Goal: Information Seeking & Learning: Learn about a topic

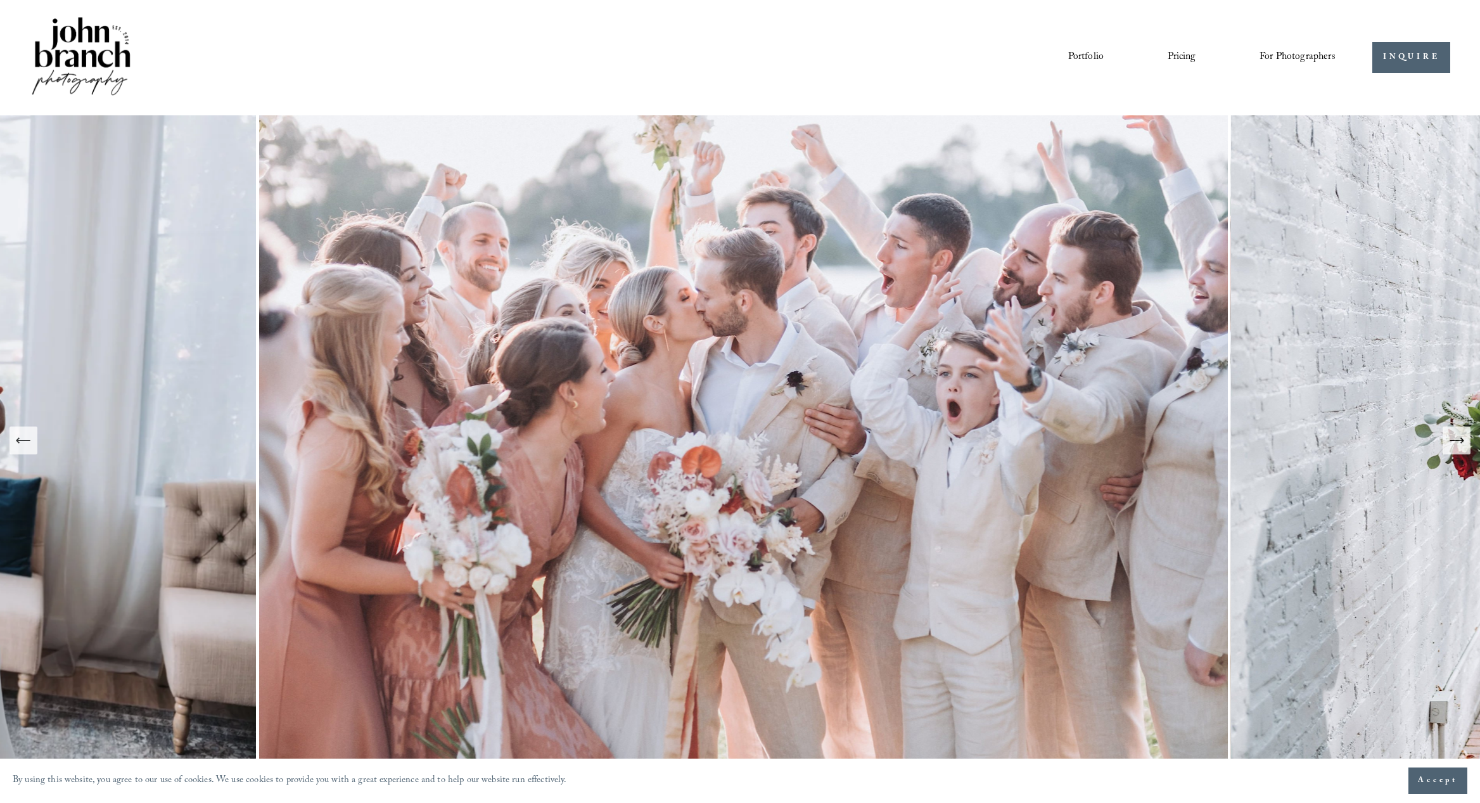
click at [1183, 55] on link "Pricing" at bounding box center [1182, 58] width 29 height 22
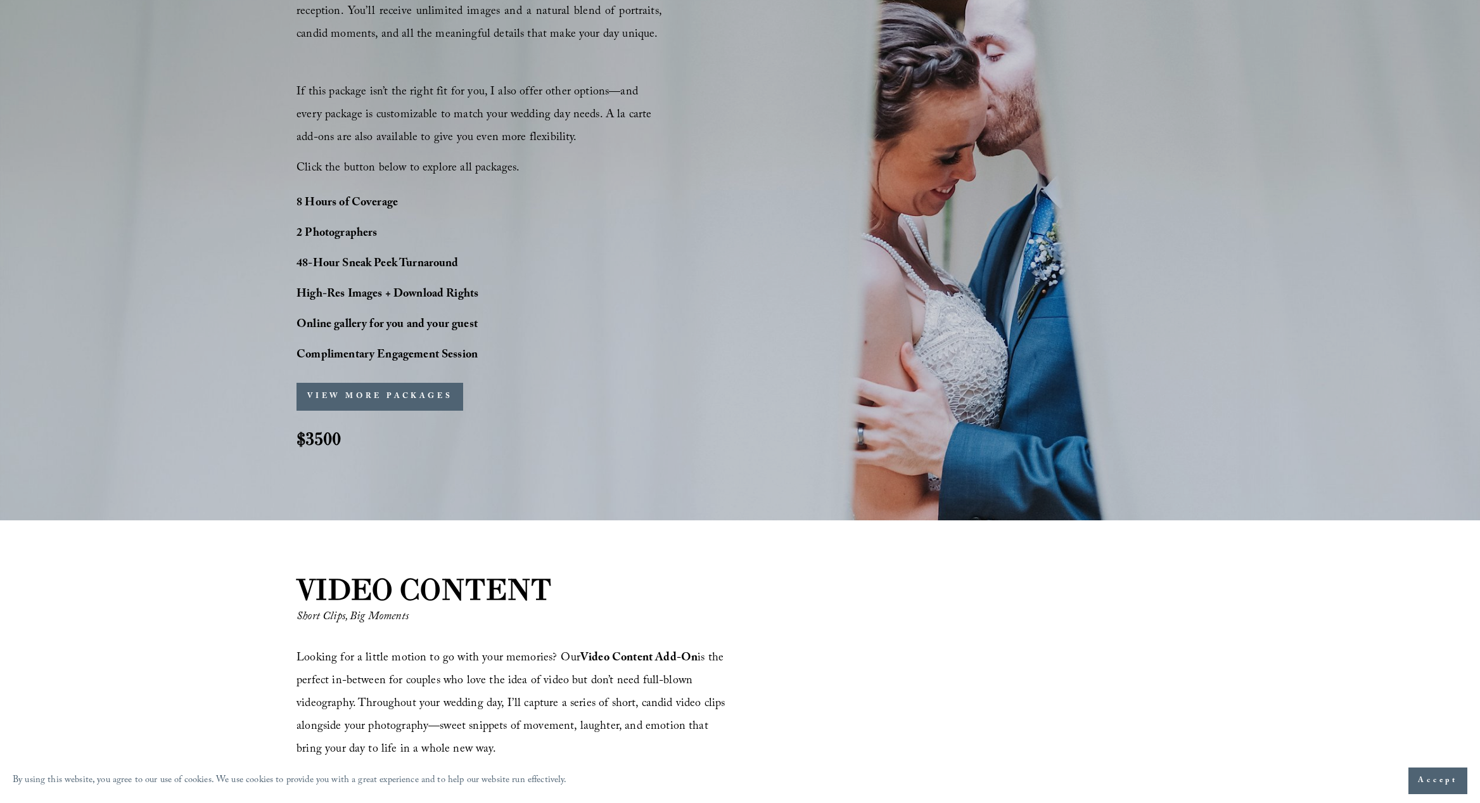
scroll to position [1026, 0]
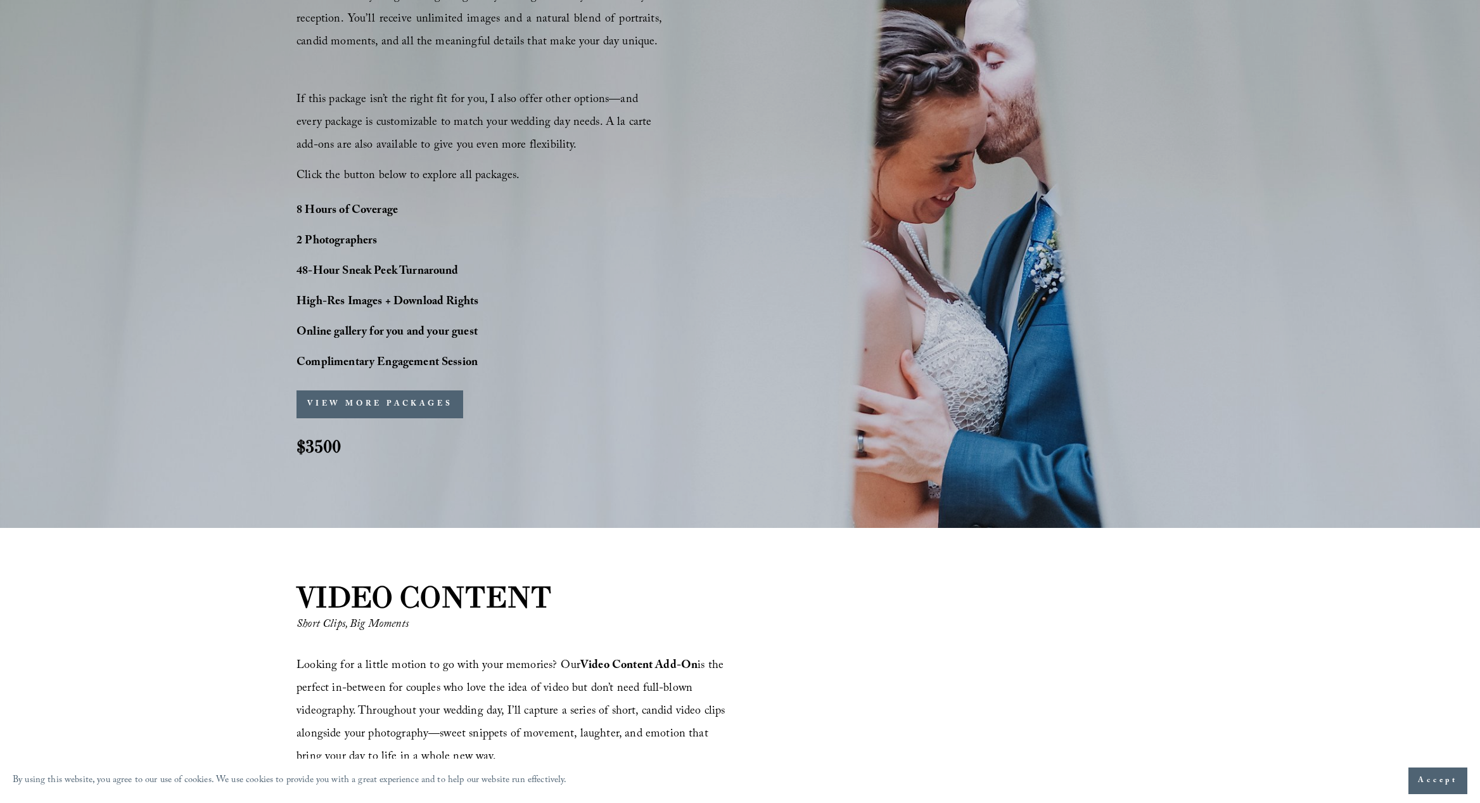
click at [347, 407] on button "VIEW MORE PACKAGES" at bounding box center [379, 404] width 167 height 28
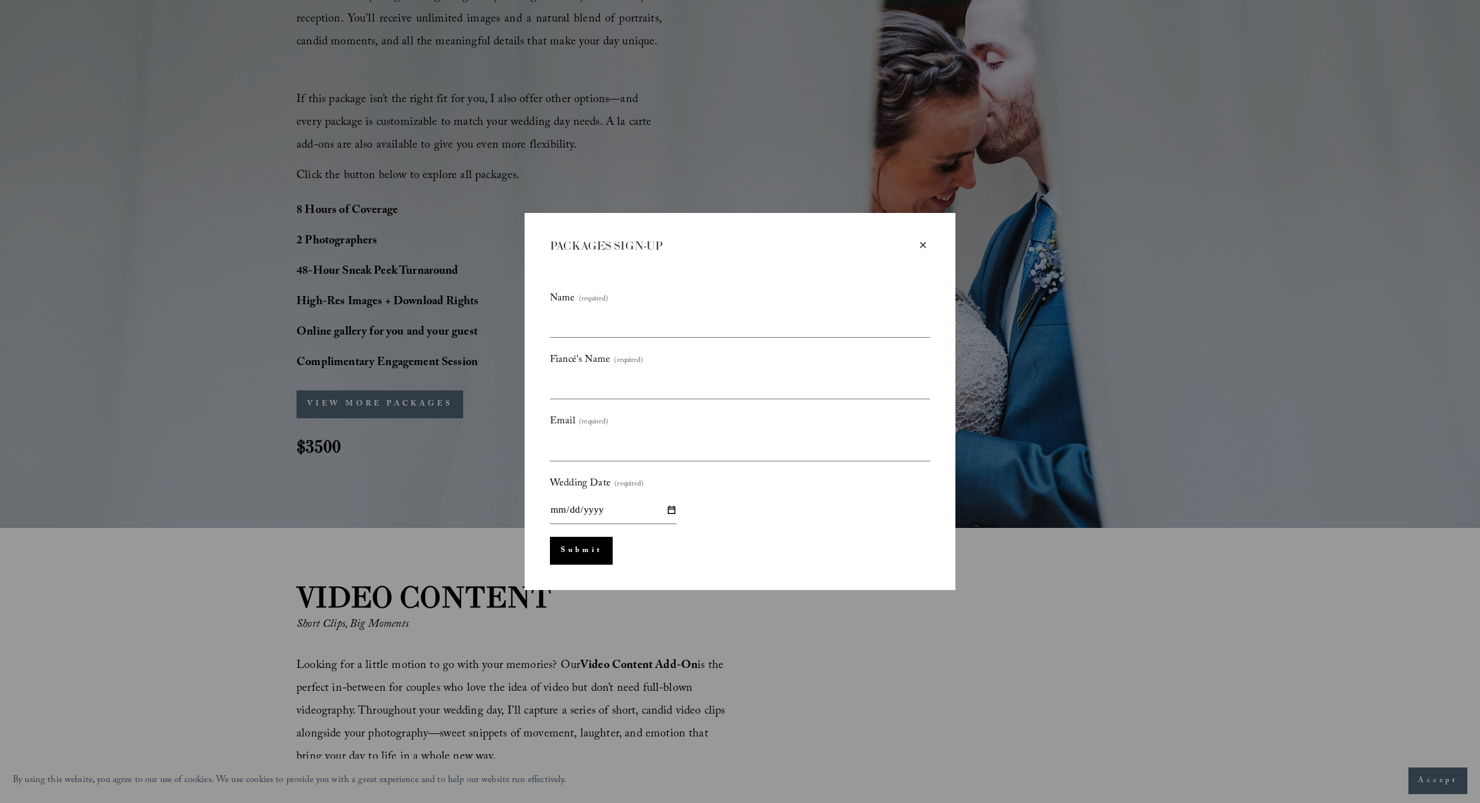
click at [922, 245] on div "×" at bounding box center [923, 245] width 14 height 14
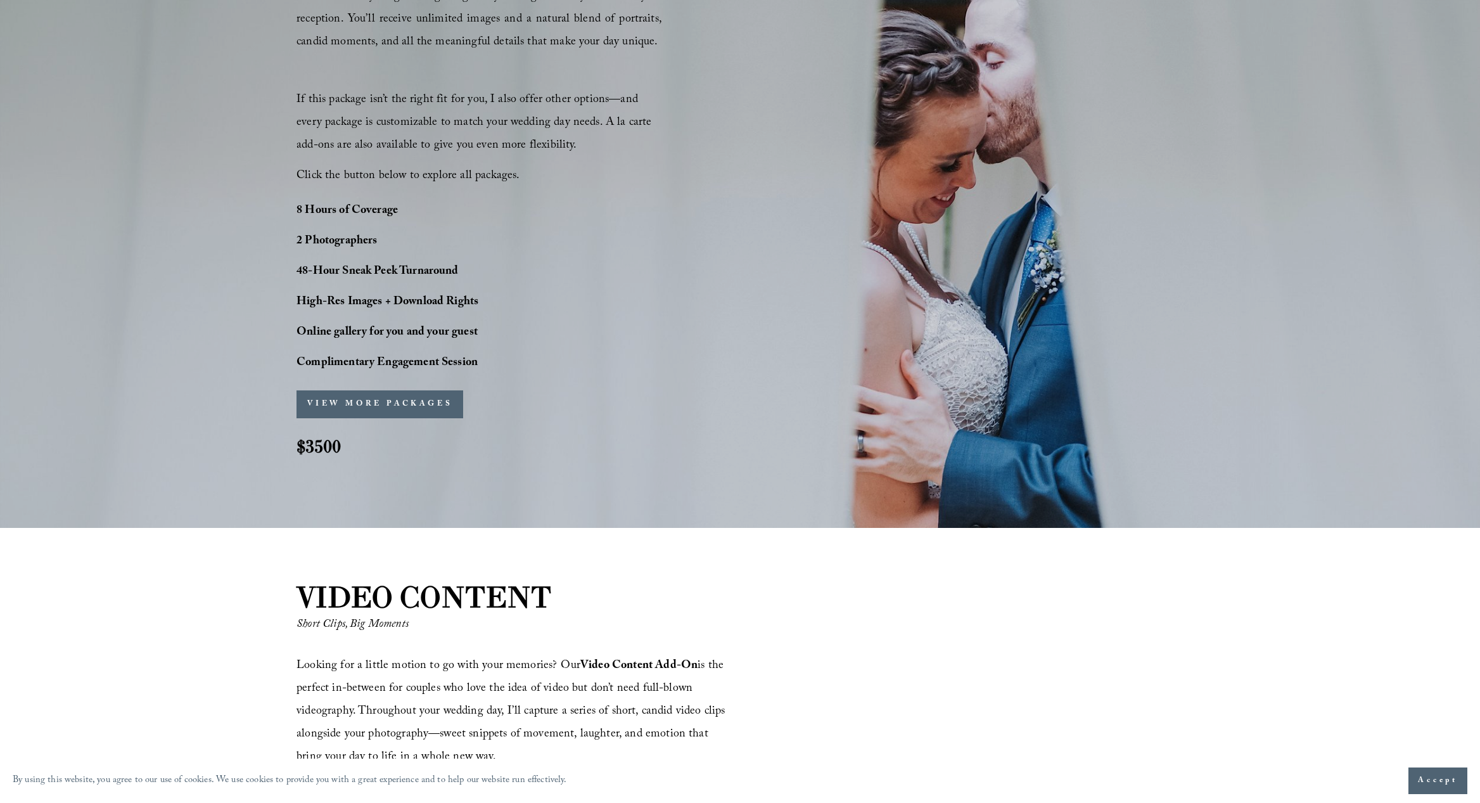
click at [416, 402] on button "VIEW MORE PACKAGES" at bounding box center [379, 404] width 167 height 28
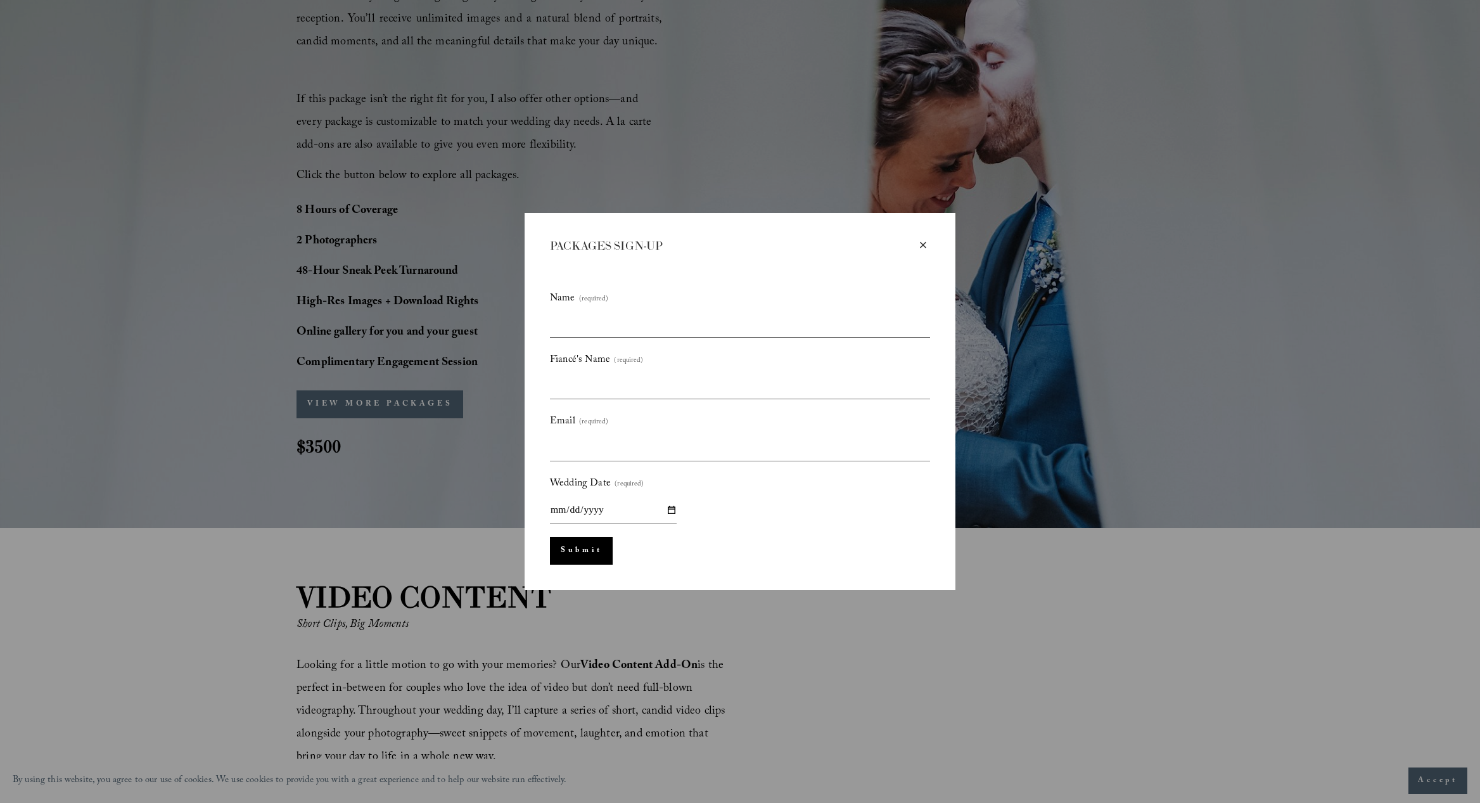
click at [924, 241] on div "×" at bounding box center [923, 245] width 14 height 14
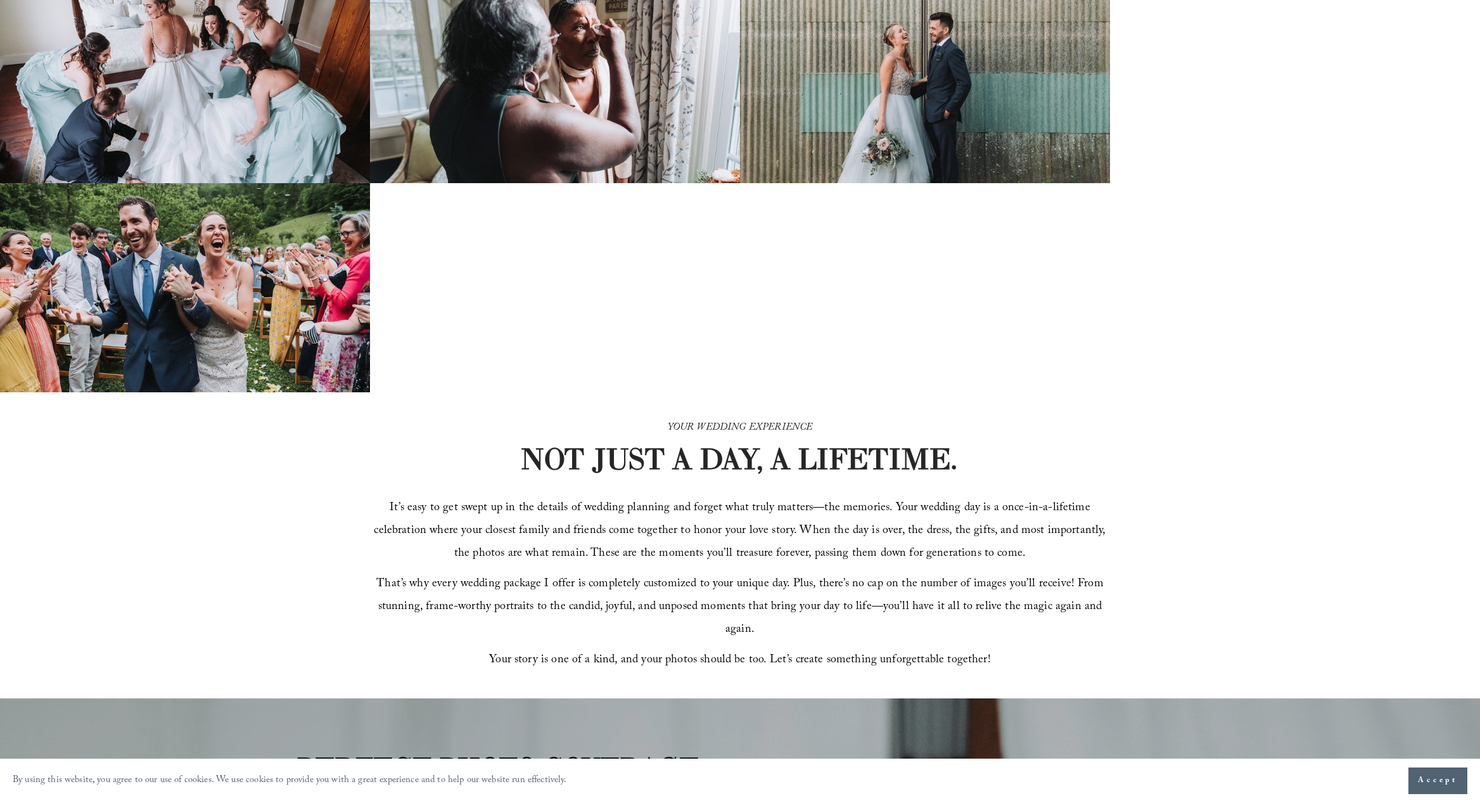
scroll to position [0, 0]
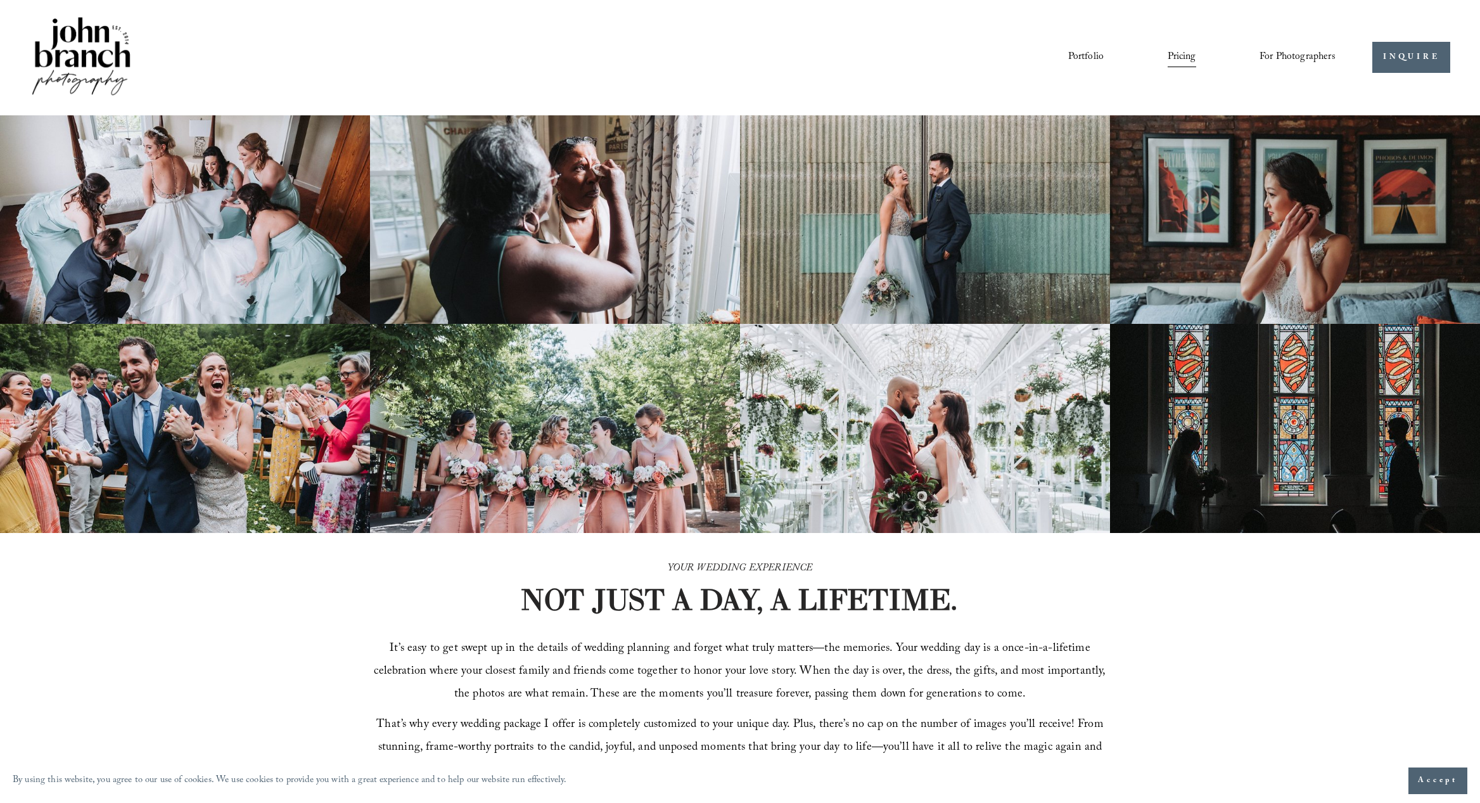
click at [1316, 59] on span "For Photographers" at bounding box center [1297, 58] width 76 height 20
click at [0, 0] on span "Presets" at bounding box center [0, 0] width 0 height 0
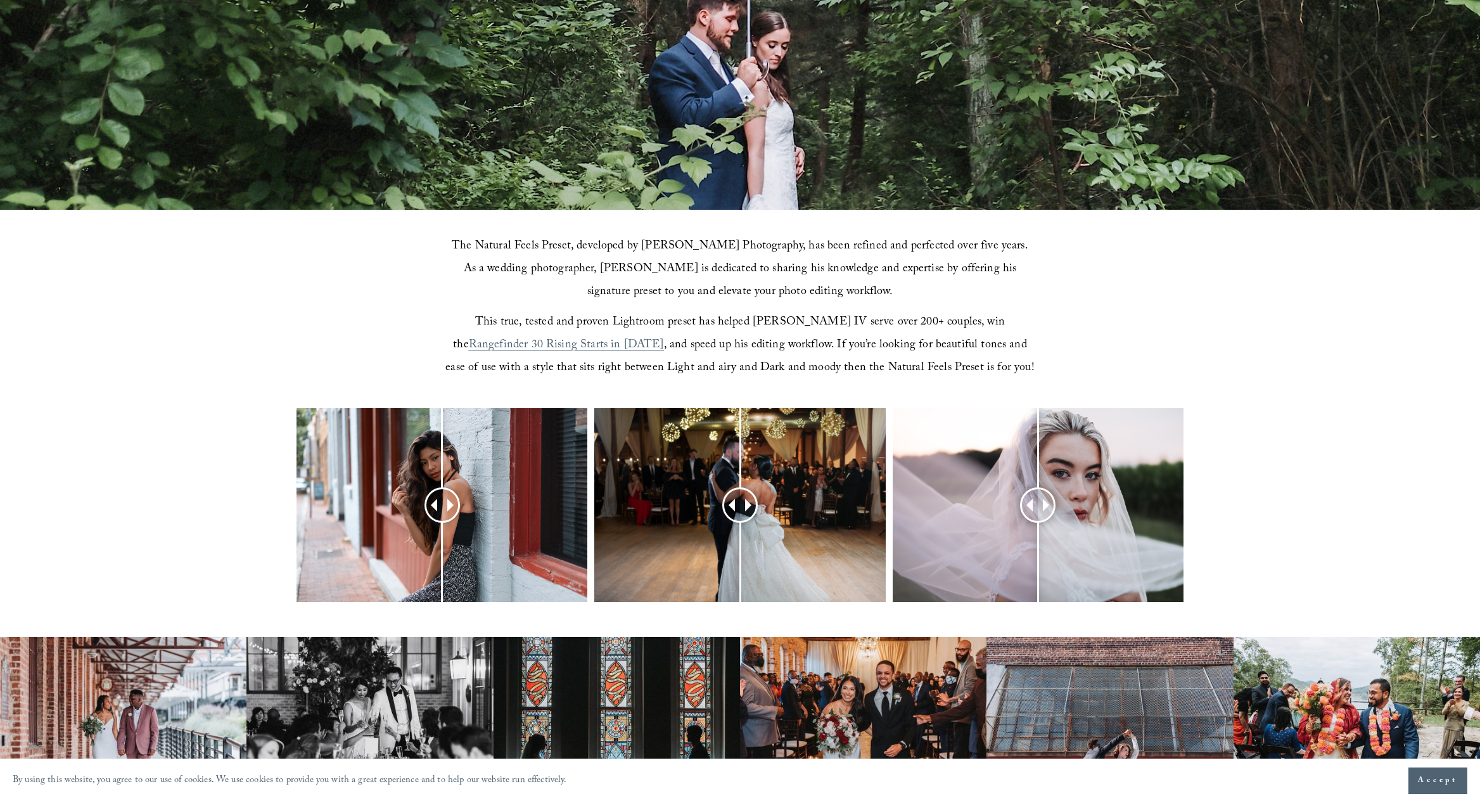
scroll to position [322, 0]
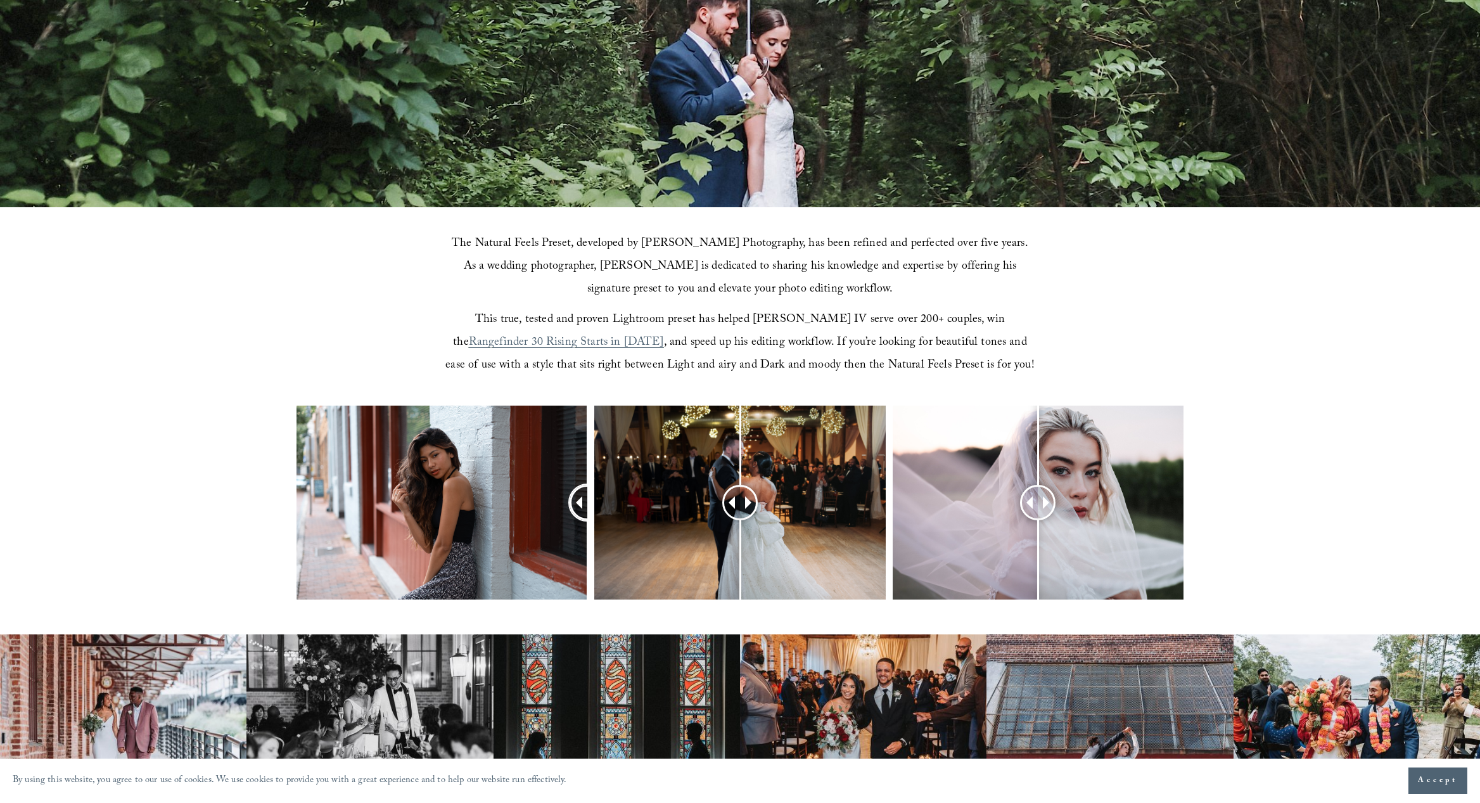
drag, startPoint x: 442, startPoint y: 509, endPoint x: 564, endPoint y: 492, distance: 123.5
click at [571, 492] on div at bounding box center [587, 502] width 33 height 33
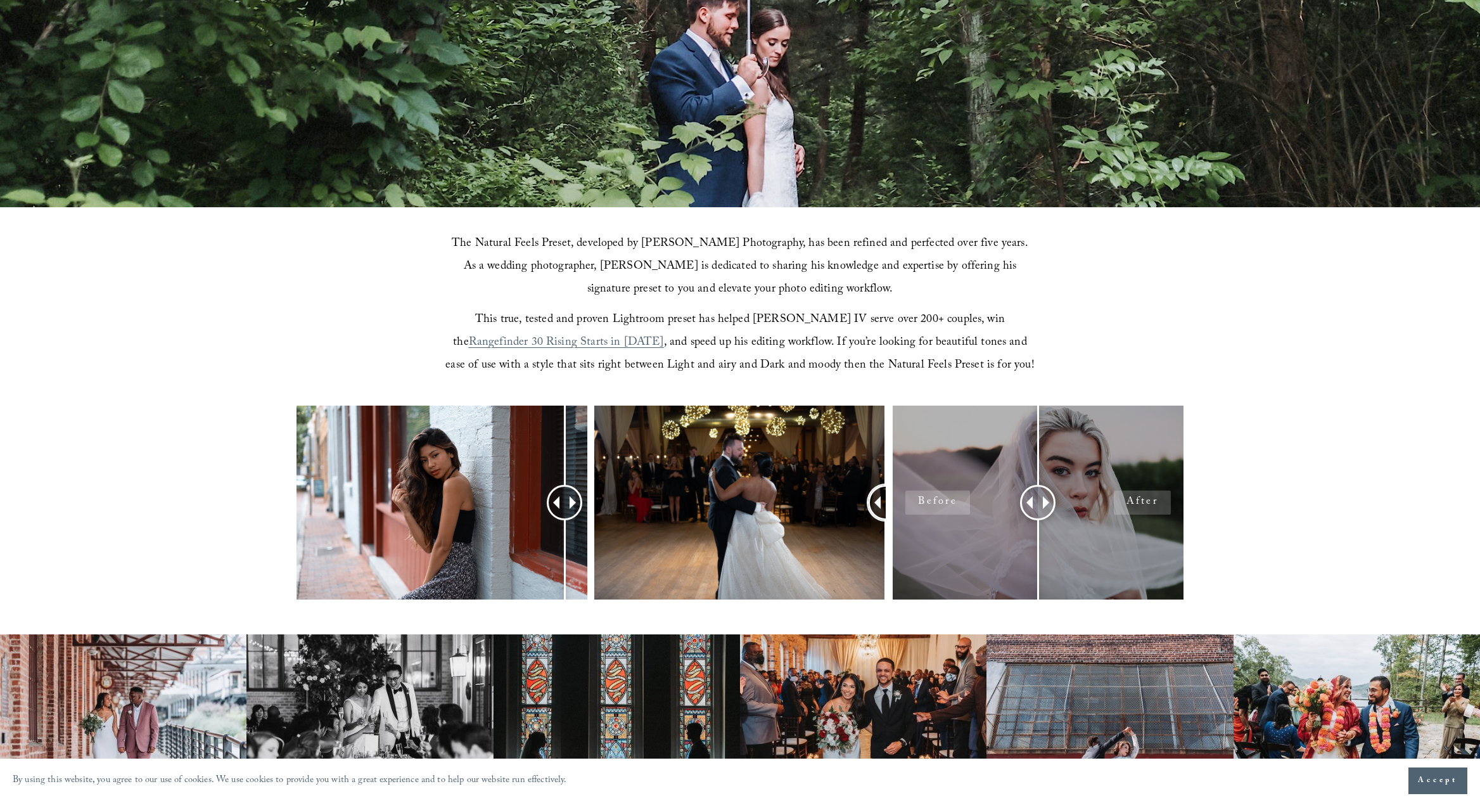
drag, startPoint x: 742, startPoint y: 509, endPoint x: 917, endPoint y: 493, distance: 175.0
click at [917, 493] on div at bounding box center [740, 518] width 1480 height 227
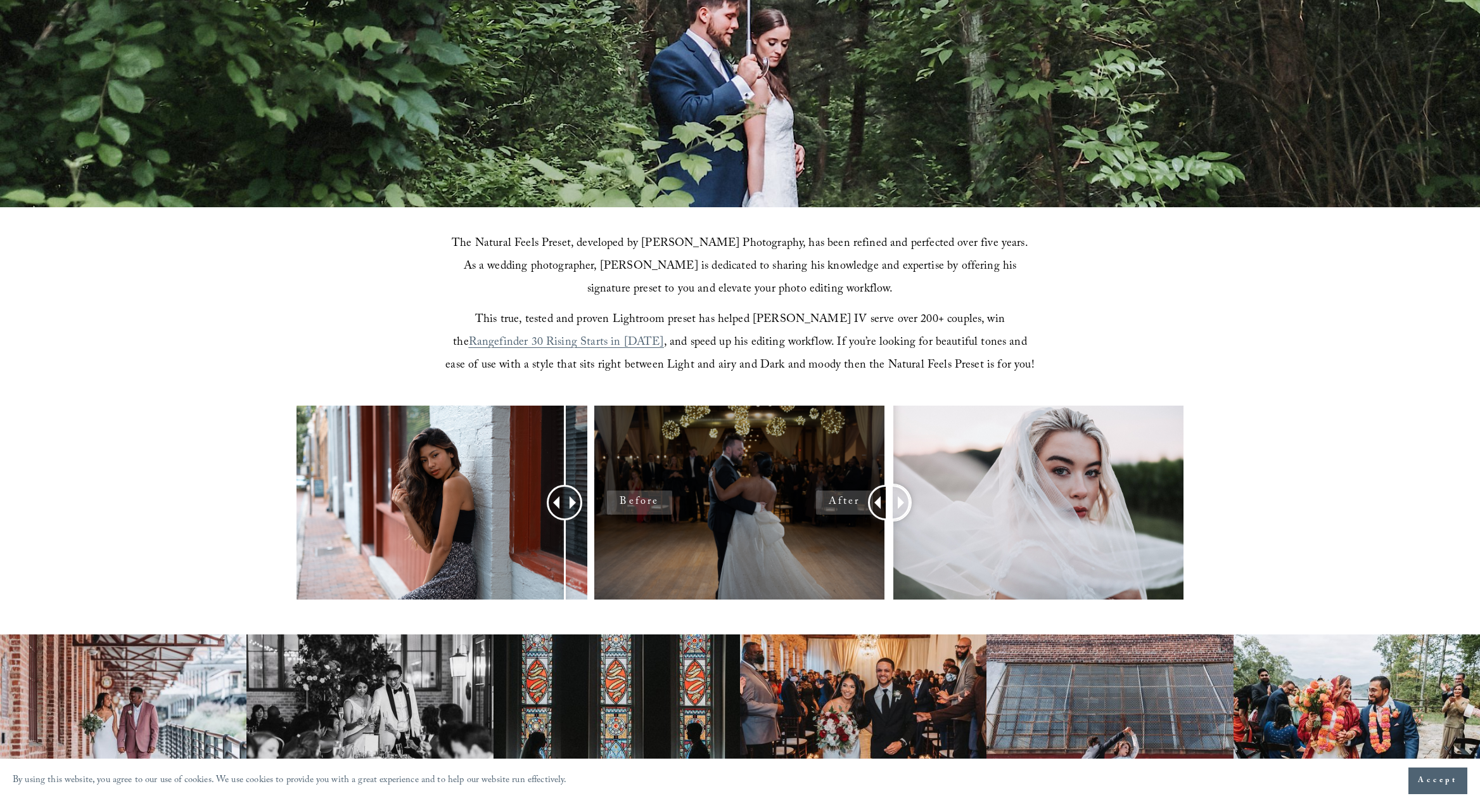
drag, startPoint x: 1031, startPoint y: 509, endPoint x: 809, endPoint y: 545, distance: 225.2
click at [808, 545] on div at bounding box center [740, 518] width 1480 height 227
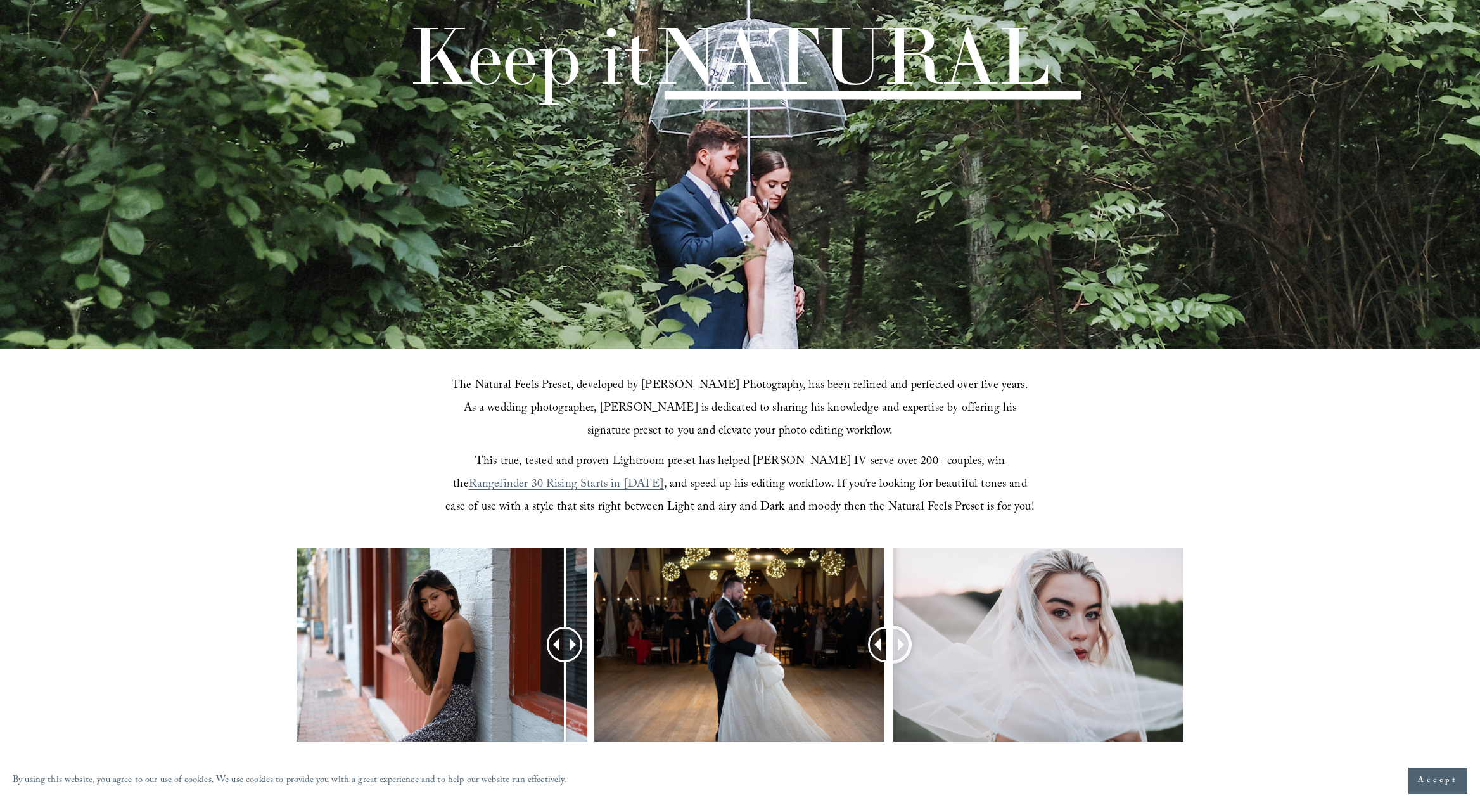
scroll to position [0, 0]
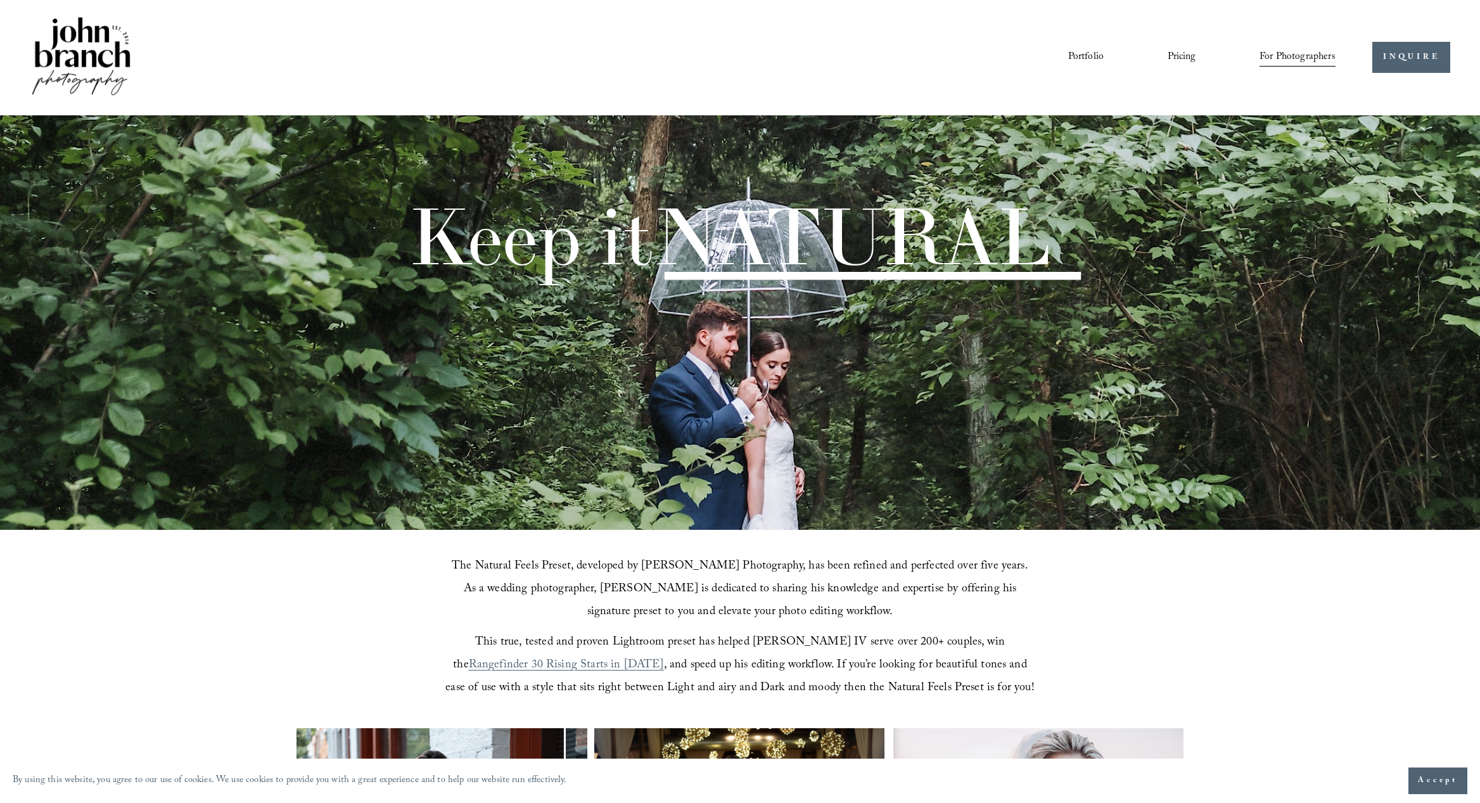
click at [0, 0] on span "Education" at bounding box center [0, 0] width 0 height 0
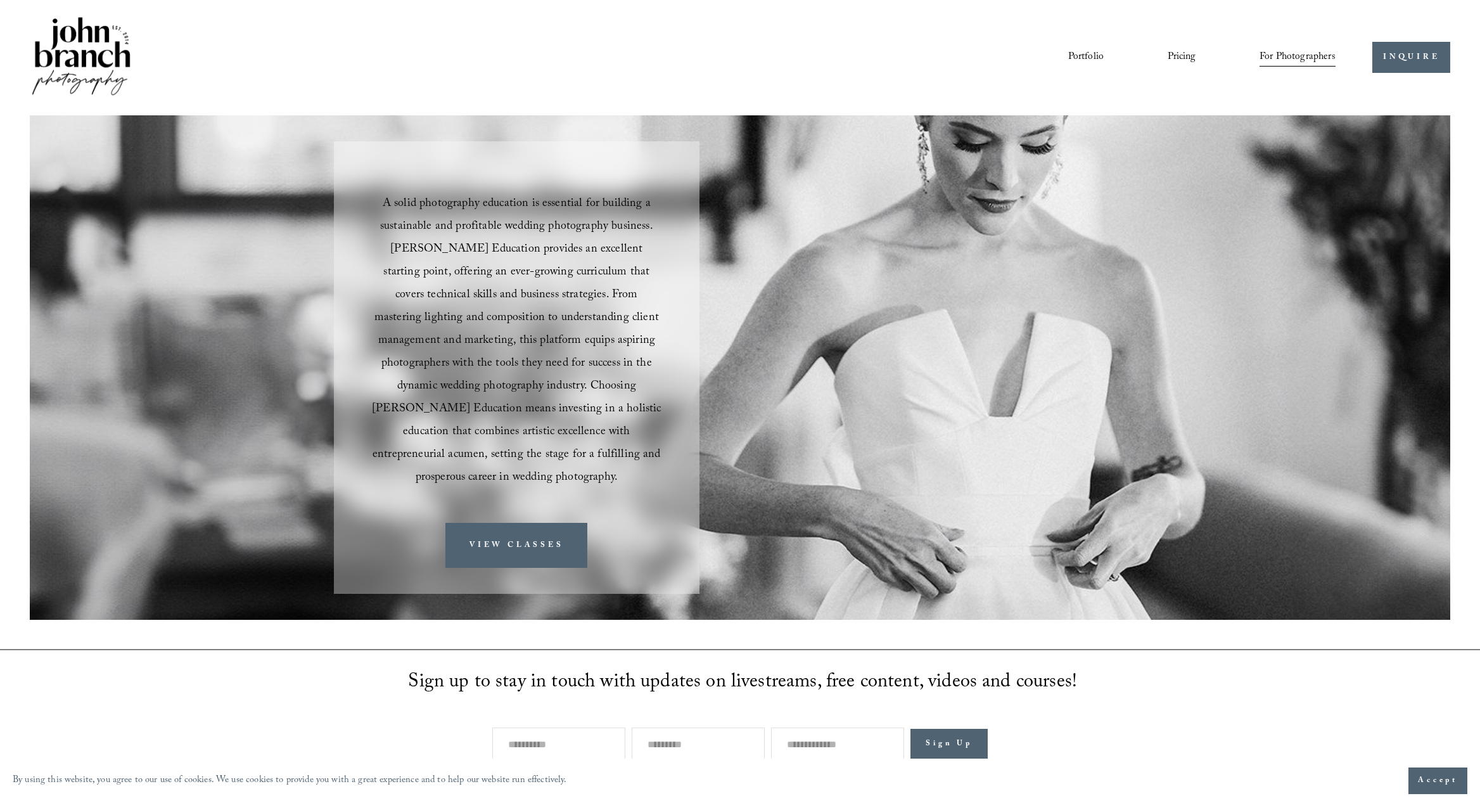
click at [0, 0] on link "Courses" at bounding box center [0, 0] width 0 height 0
drag, startPoint x: 378, startPoint y: 248, endPoint x: 435, endPoint y: 248, distance: 56.4
click at [435, 248] on span "A solid photography education is essential for building a sustainable and profi…" at bounding box center [518, 340] width 292 height 293
copy span "John Branch"
